Goal: Navigation & Orientation: Find specific page/section

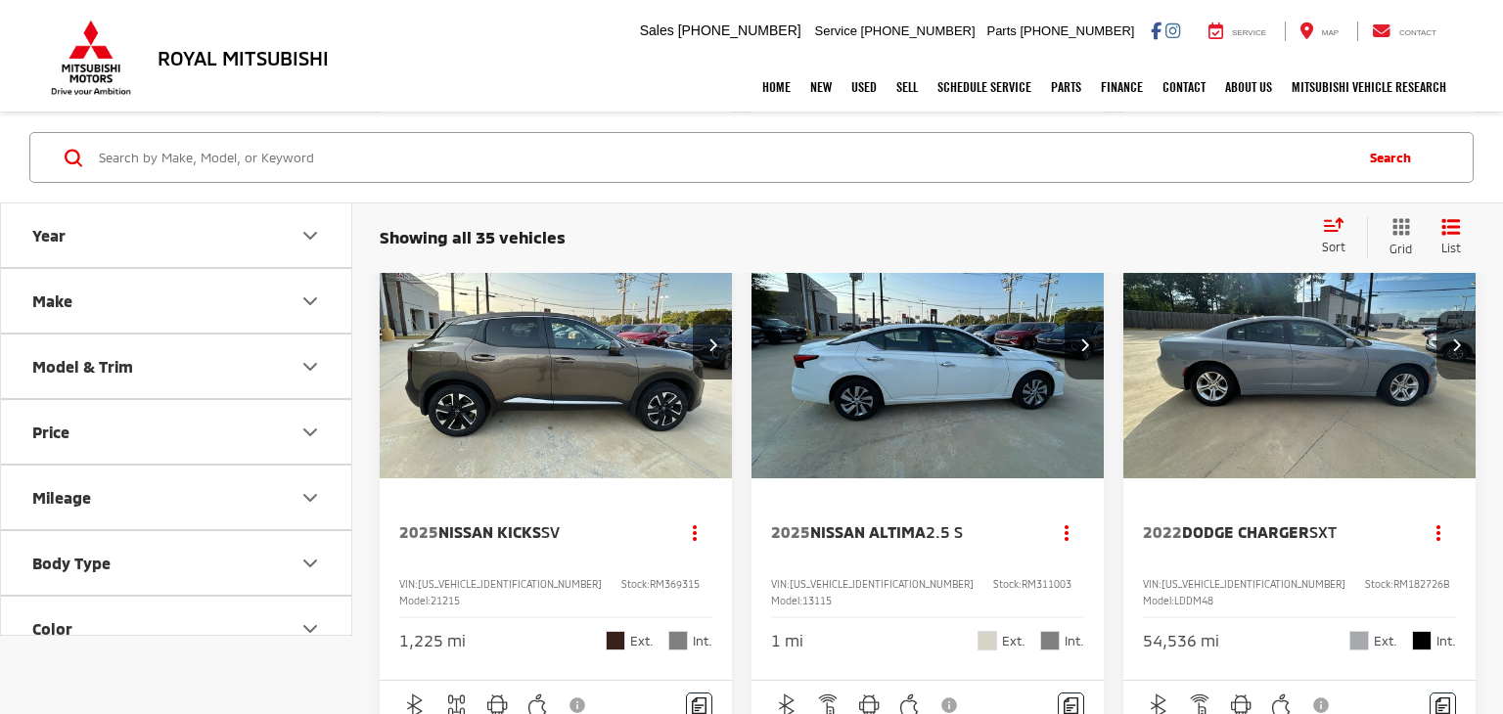
scroll to position [6354, 0]
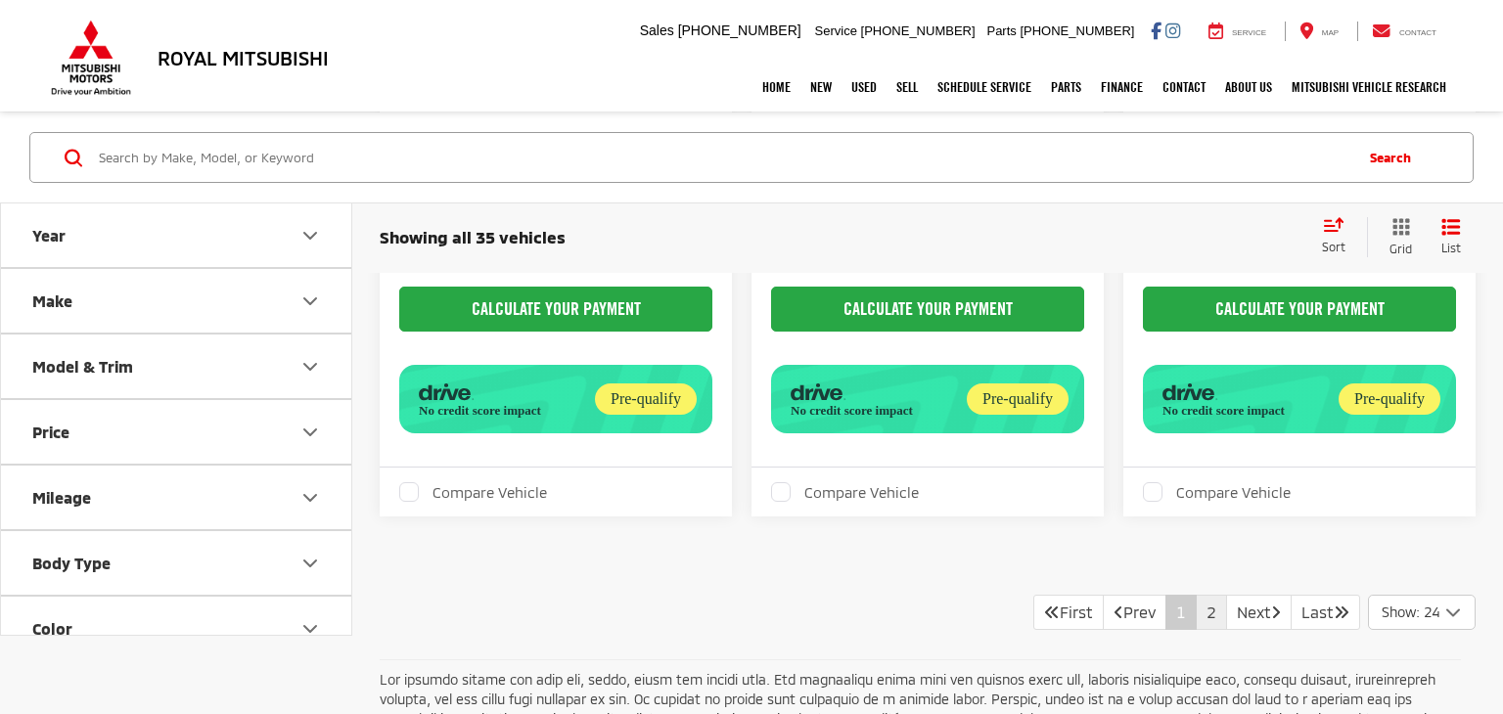
click at [1195, 595] on link "2" at bounding box center [1210, 612] width 31 height 35
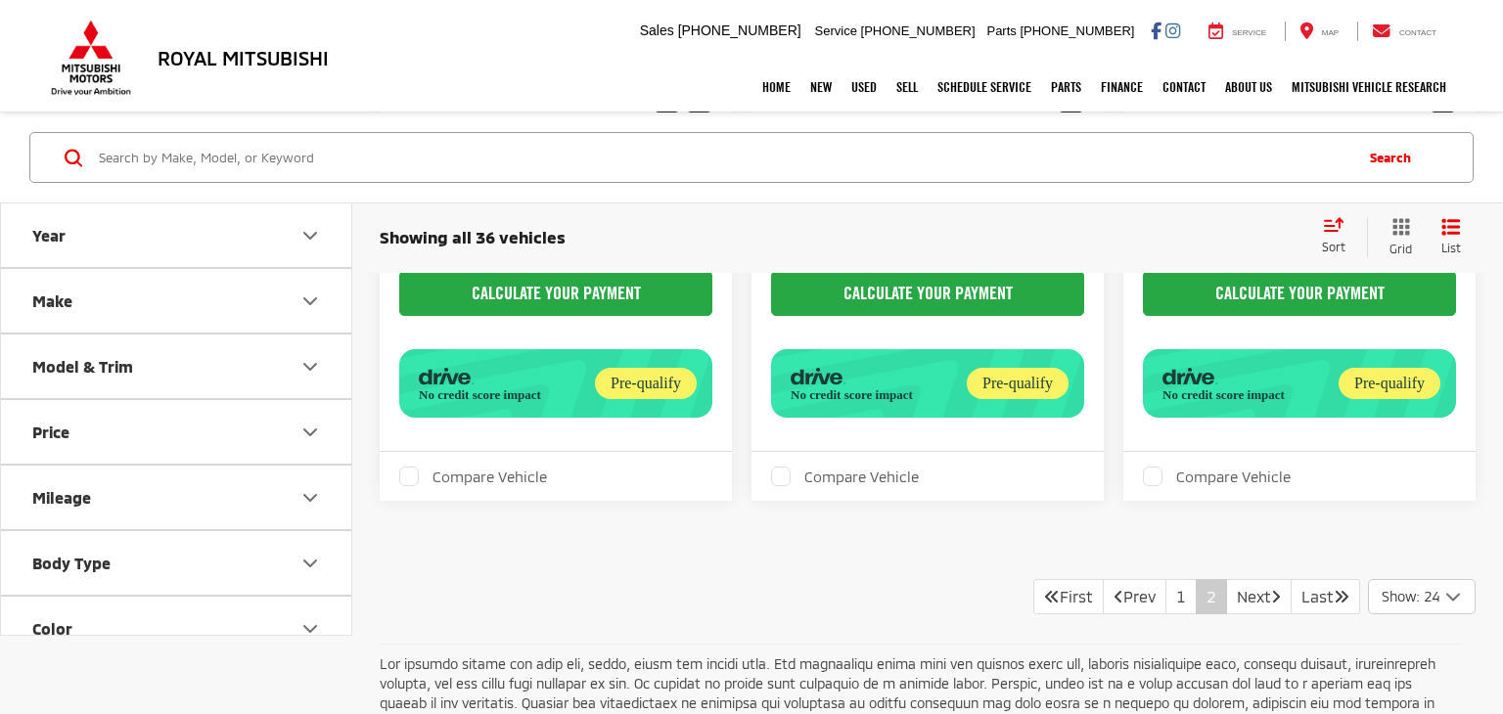
scroll to position [3387, 0]
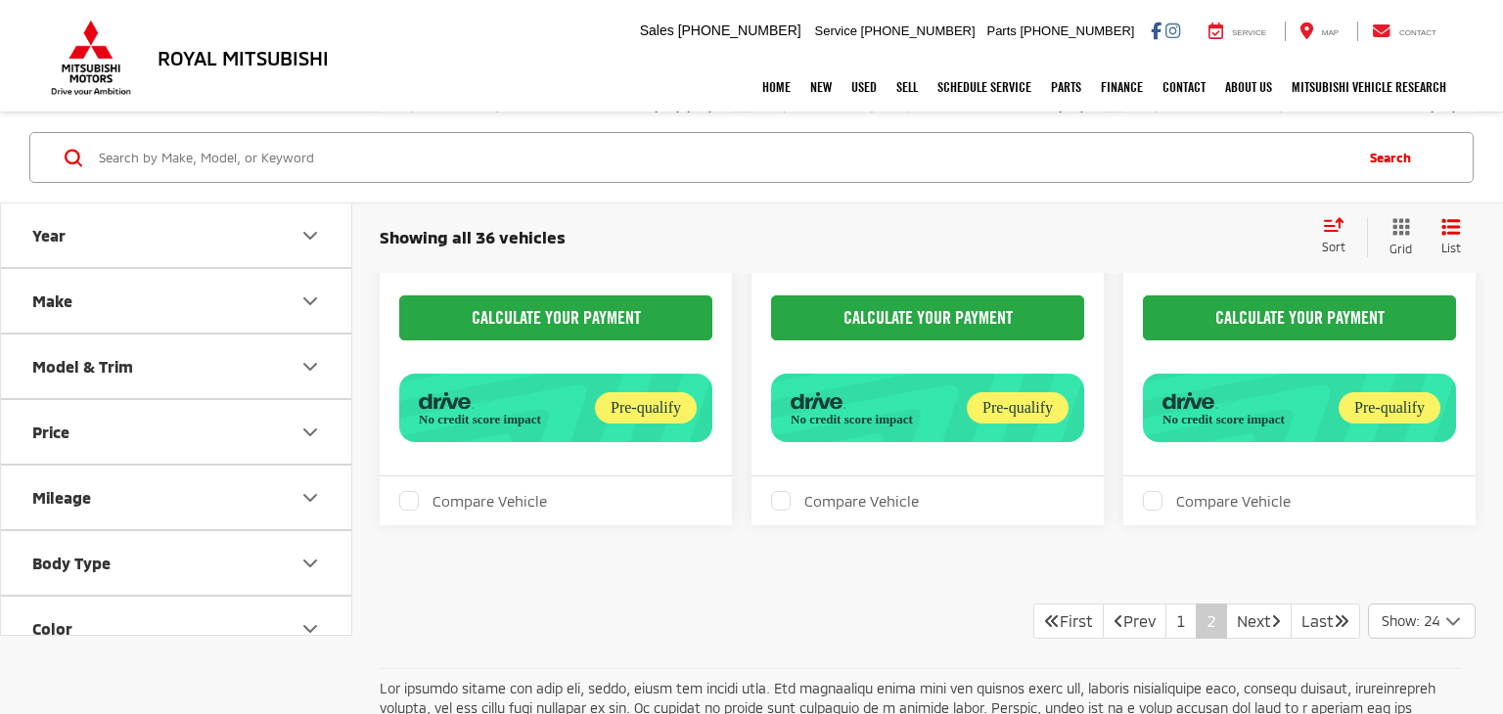
click at [1195, 626] on link "2" at bounding box center [1210, 621] width 31 height 35
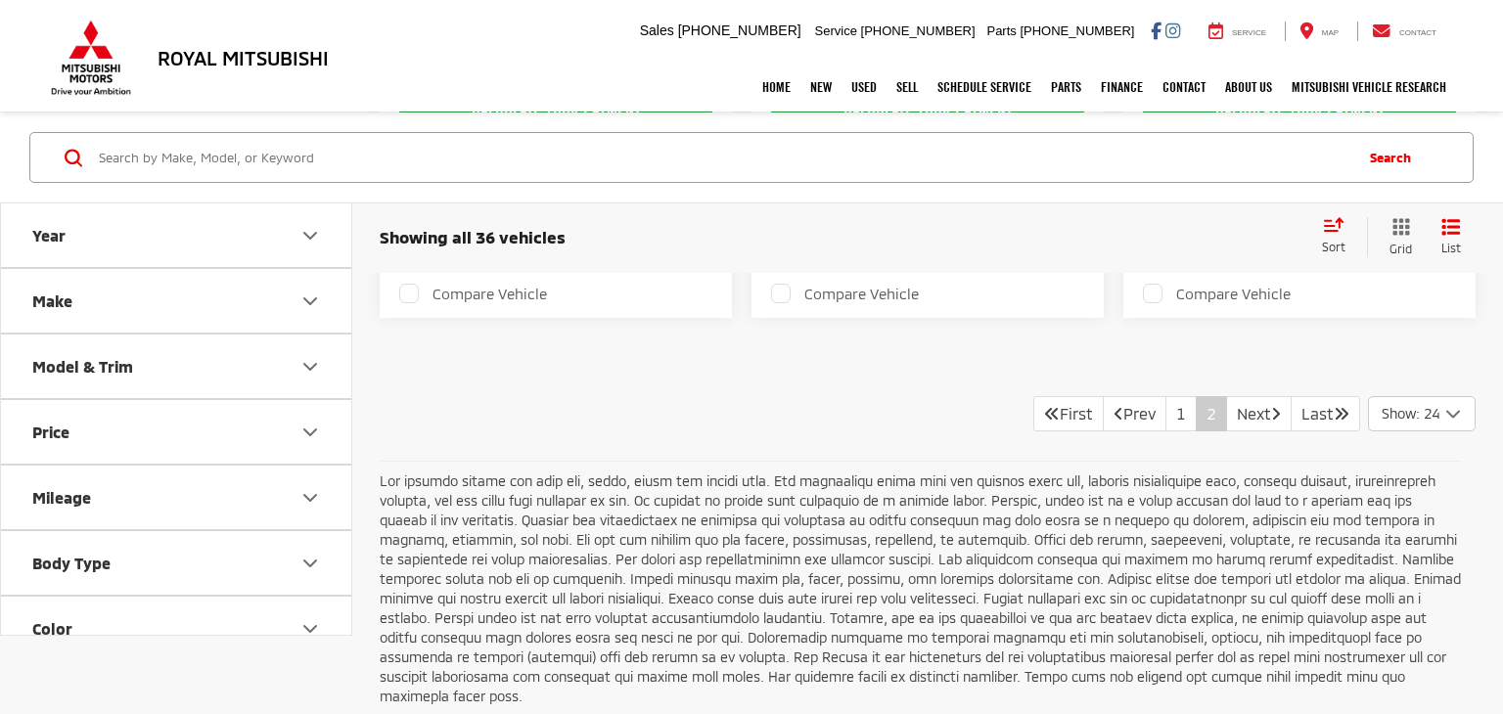
scroll to position [3569, 0]
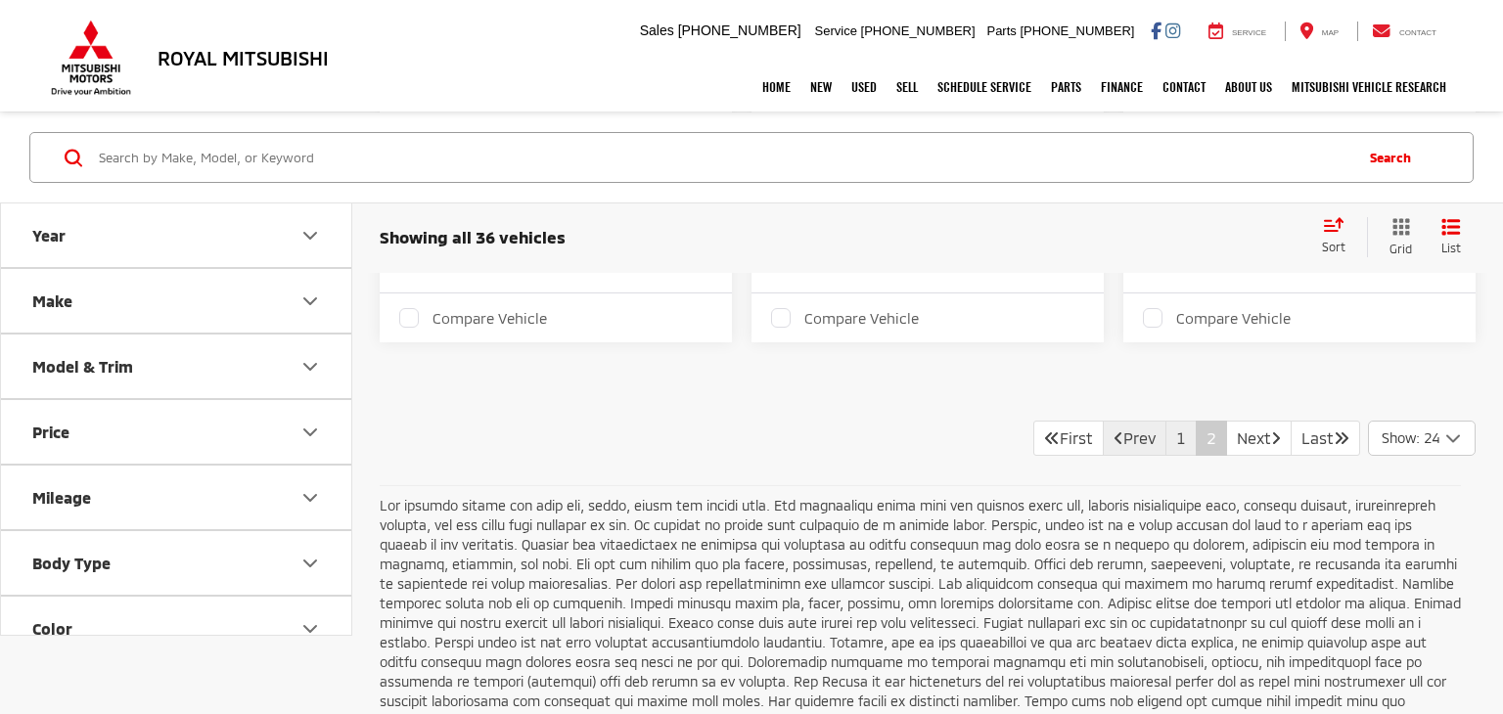
click at [1142, 443] on link "Prev" at bounding box center [1134, 438] width 64 height 35
click at [1165, 434] on link "1" at bounding box center [1180, 438] width 31 height 35
